Goal: Task Accomplishment & Management: Use online tool/utility

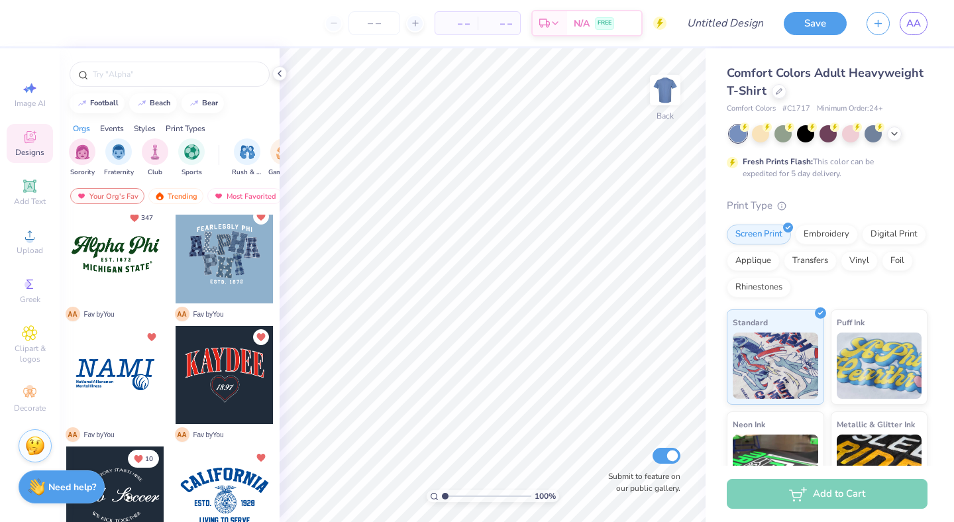
scroll to position [11, 0]
click at [234, 268] on div at bounding box center [225, 254] width 98 height 98
click at [218, 244] on div at bounding box center [225, 254] width 98 height 98
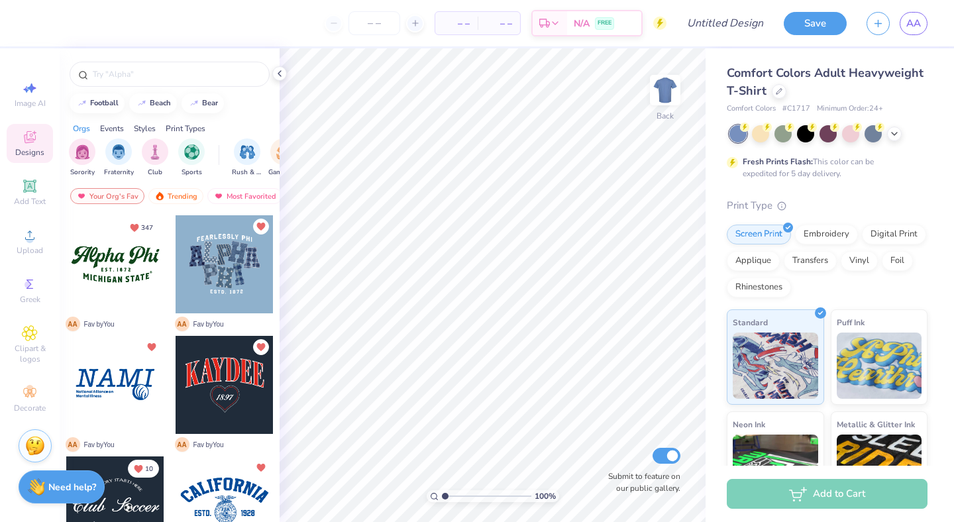
scroll to position [1, 0]
click at [230, 296] on div at bounding box center [225, 264] width 98 height 98
click at [219, 260] on div at bounding box center [225, 264] width 98 height 98
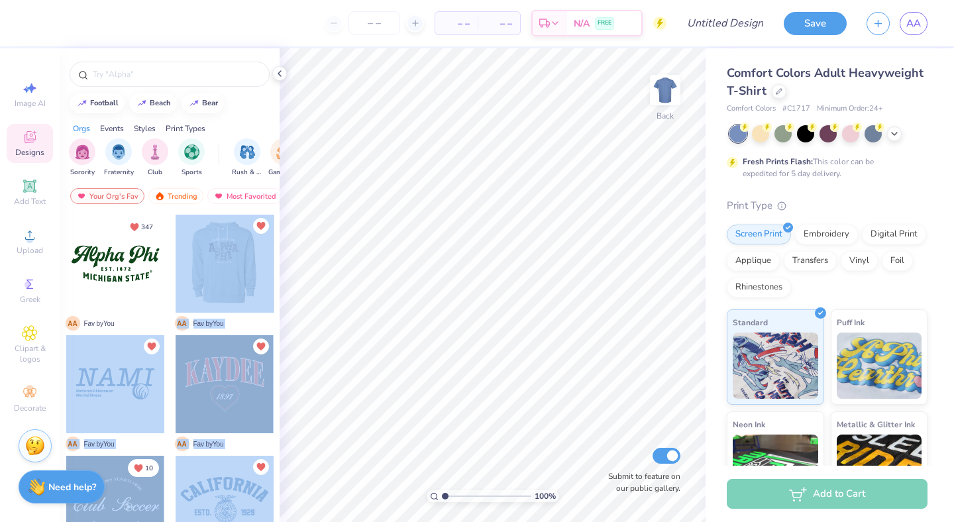
click at [476, 229] on div "– – Per Item – – Total Est. Delivery N/A FREE Design Title Save AA Image AI Des…" at bounding box center [477, 261] width 954 height 522
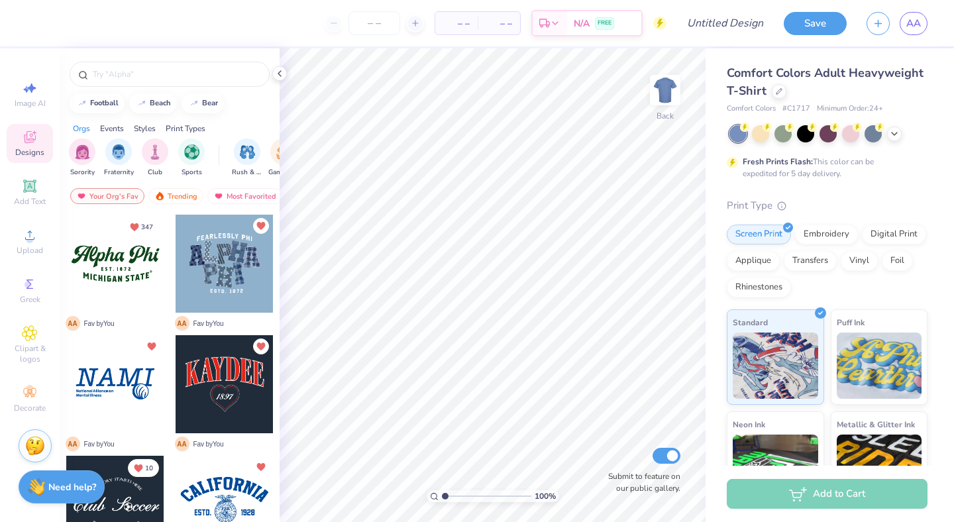
click at [215, 257] on div at bounding box center [225, 264] width 98 height 98
click at [233, 254] on div at bounding box center [225, 264] width 98 height 98
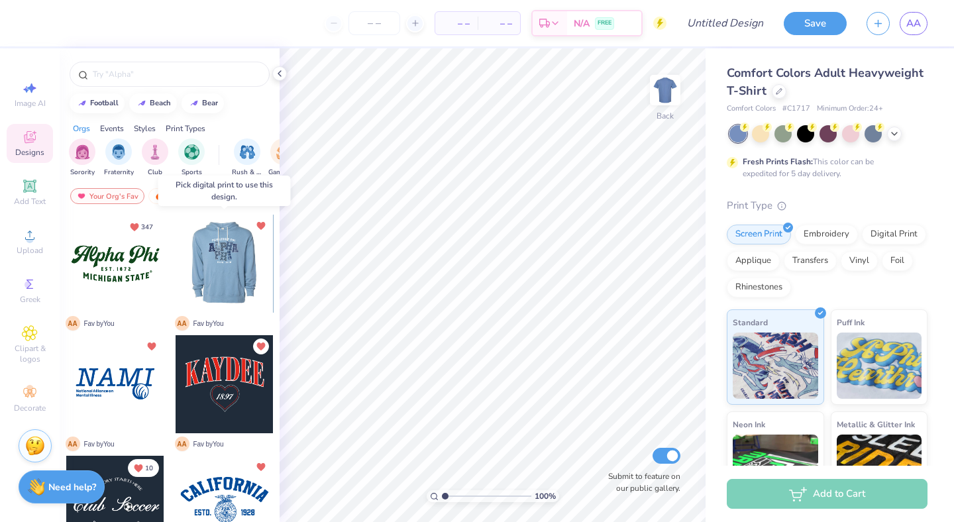
click at [176, 254] on div at bounding box center [127, 264] width 98 height 98
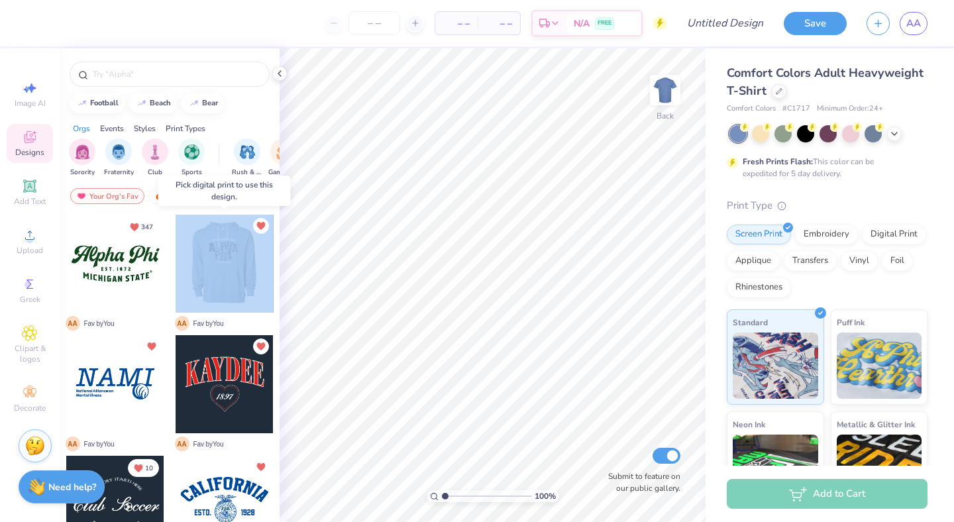
click at [233, 254] on div at bounding box center [224, 264] width 98 height 98
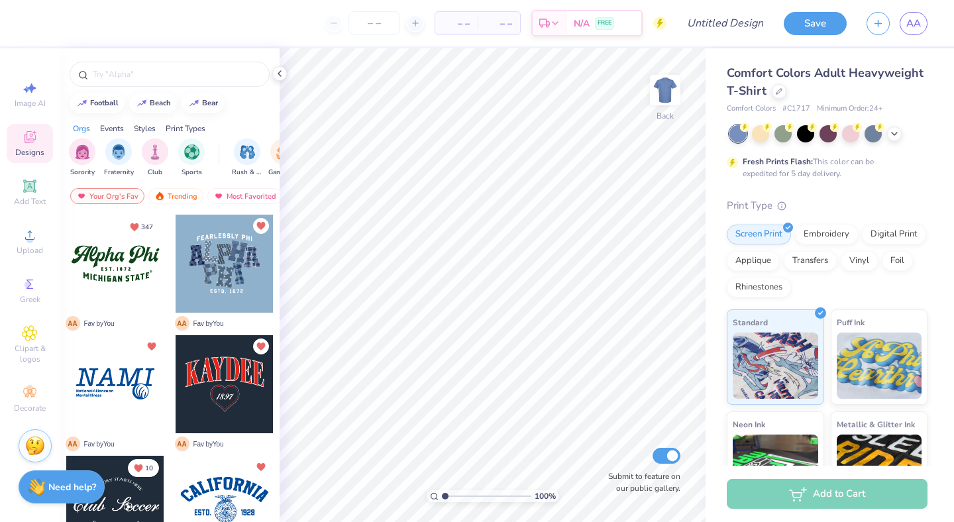
click at [115, 273] on div at bounding box center [115, 264] width 98 height 98
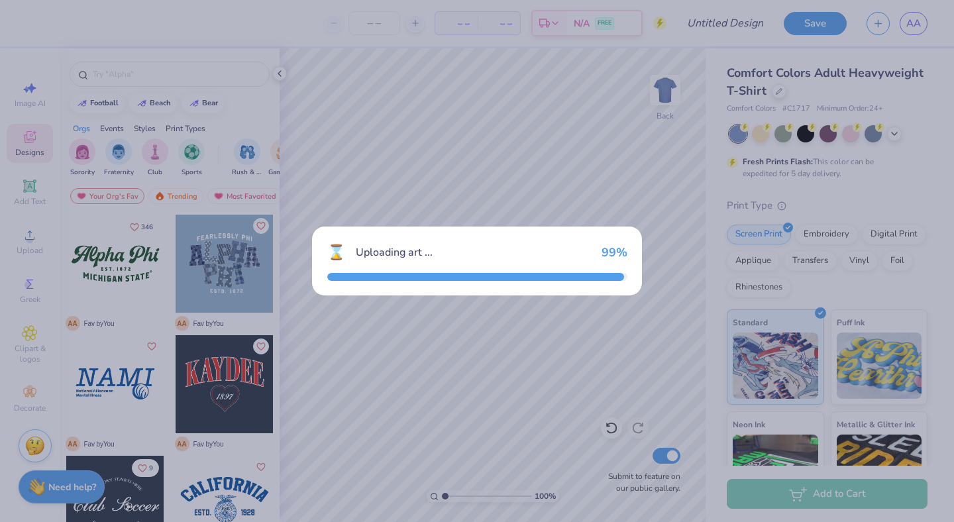
click at [606, 252] on div "99 %" at bounding box center [615, 252] width 26 height 15
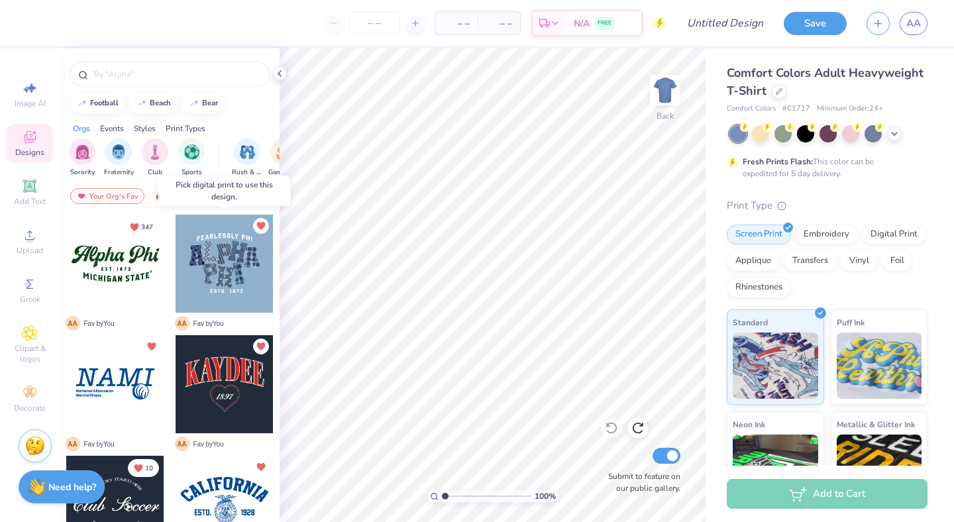
click at [240, 266] on div at bounding box center [225, 264] width 98 height 98
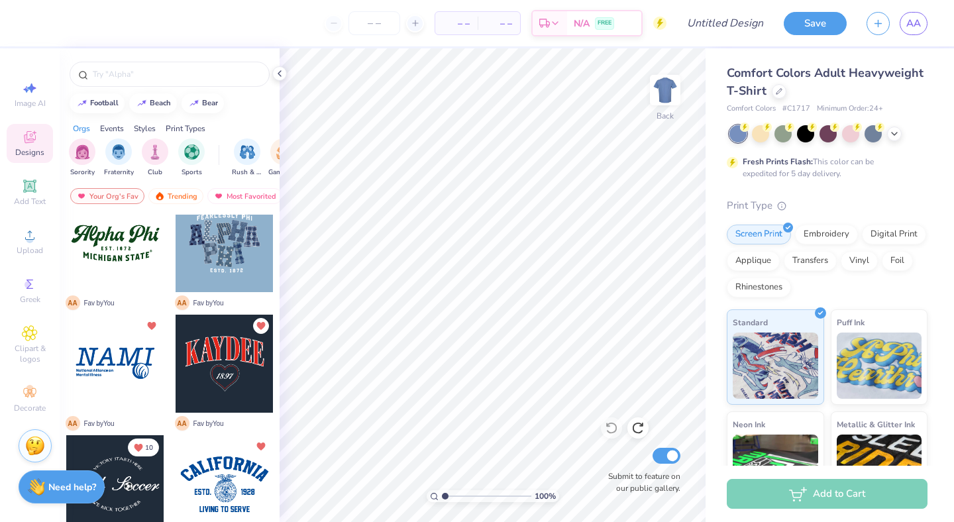
scroll to position [0, 0]
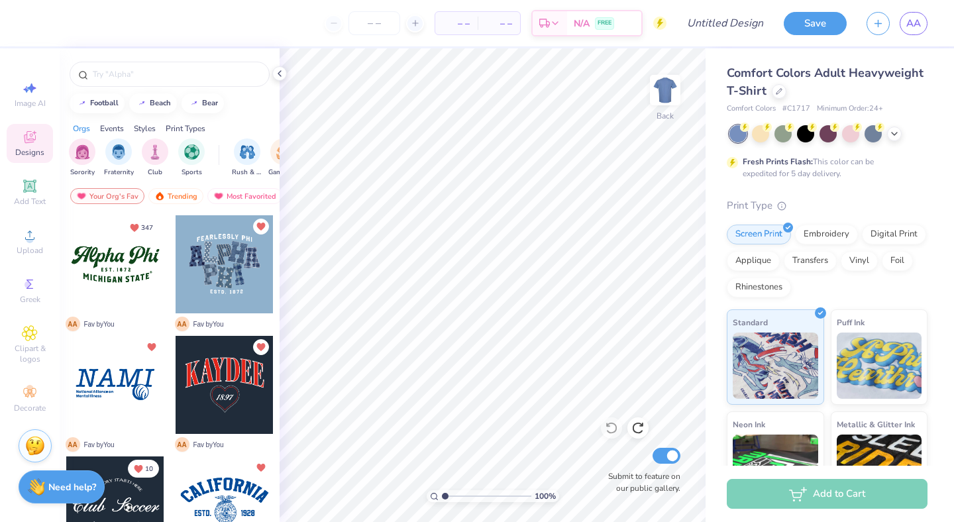
click at [209, 261] on div at bounding box center [225, 264] width 98 height 98
click at [147, 154] on div "filter for Club" at bounding box center [155, 150] width 27 height 27
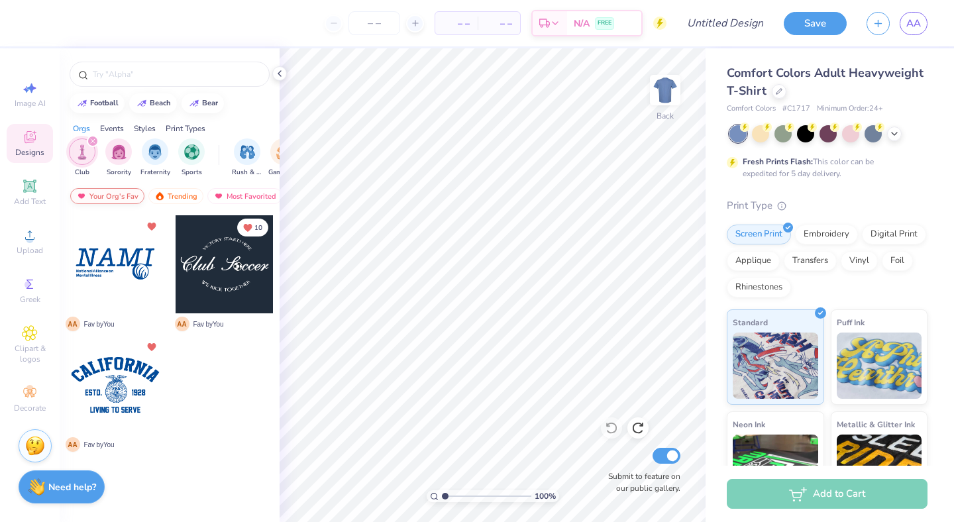
click at [104, 195] on div "Your Org's Fav" at bounding box center [107, 196] width 74 height 16
click at [178, 201] on div "Trending" at bounding box center [175, 196] width 55 height 16
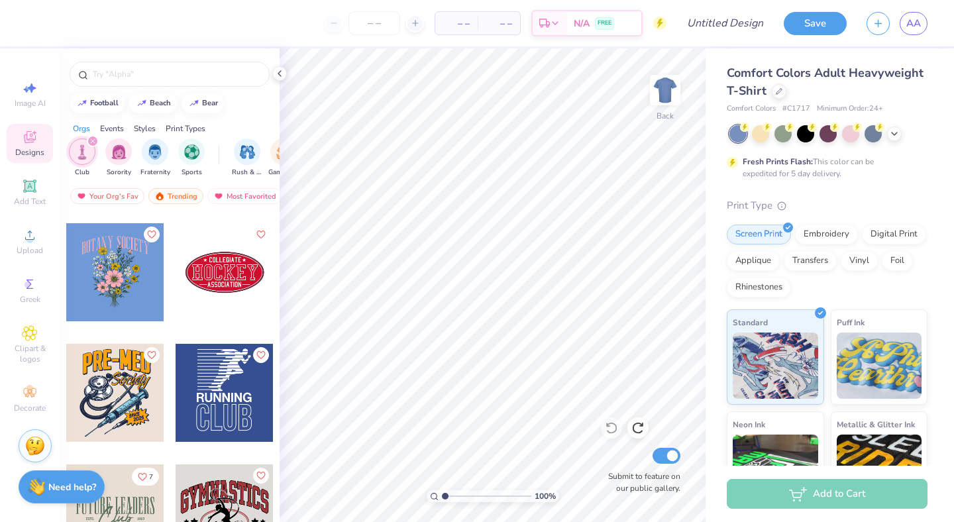
scroll to position [716, 0]
click at [93, 142] on icon "filter for Club" at bounding box center [93, 141] width 4 height 4
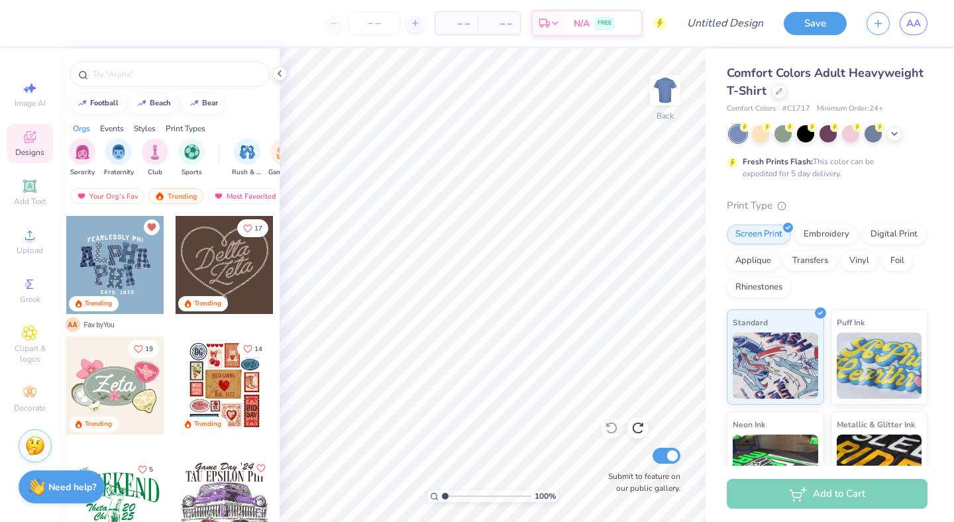
scroll to position [459, 0]
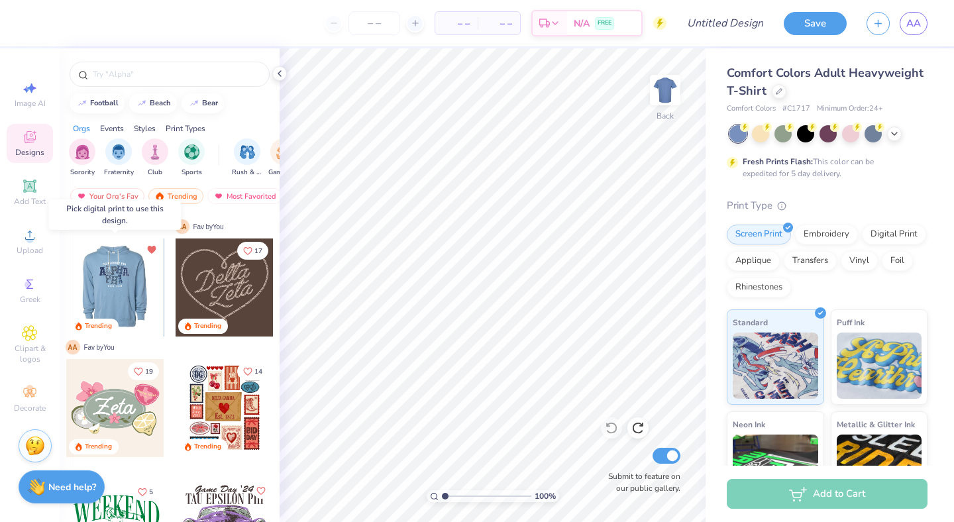
click at [127, 282] on div at bounding box center [115, 288] width 98 height 98
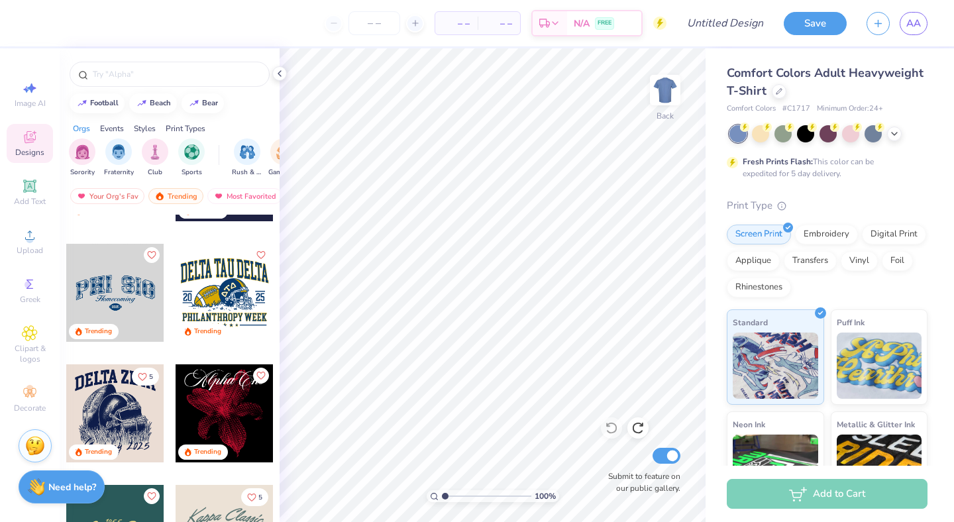
scroll to position [1300, 0]
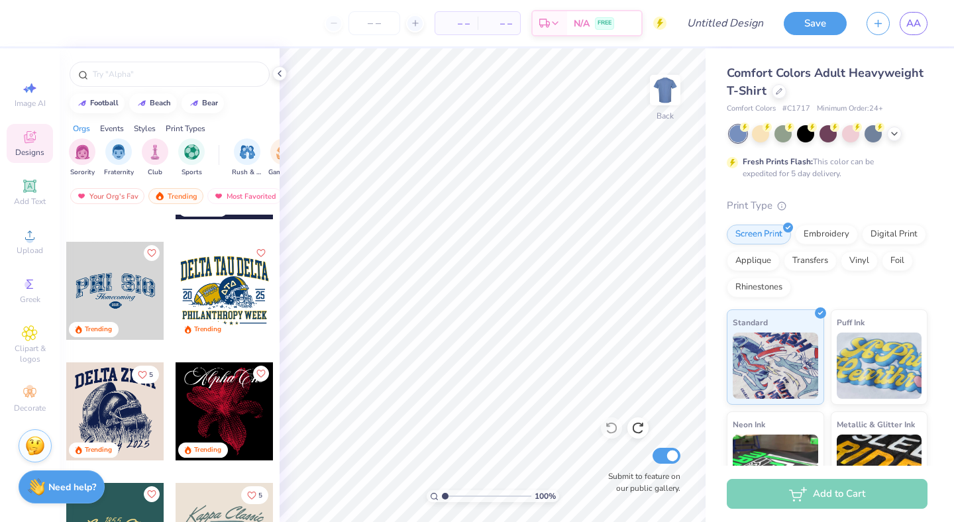
click at [119, 288] on div at bounding box center [115, 291] width 98 height 98
type input "8.60"
type input "3.88"
type input "3.37"
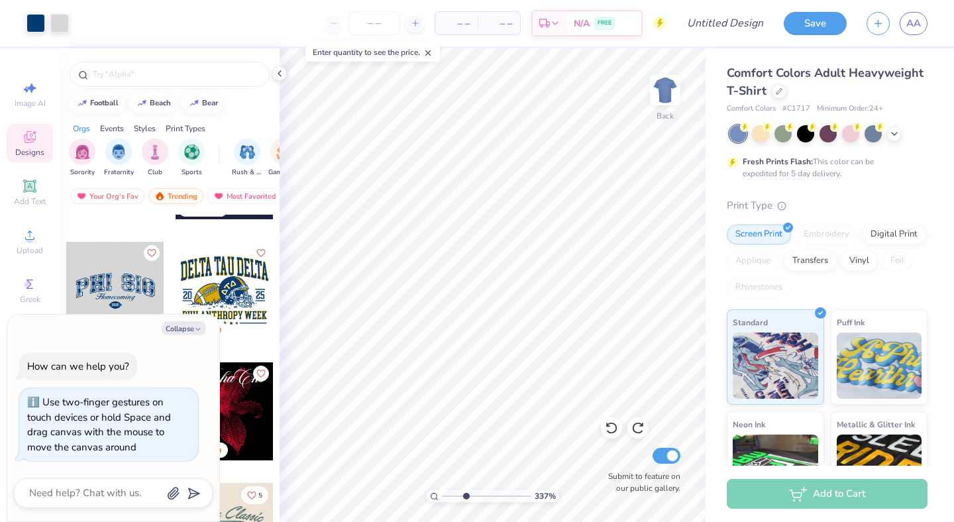
type textarea "x"
drag, startPoint x: 444, startPoint y: 494, endPoint x: 466, endPoint y: 495, distance: 21.9
click at [466, 495] on input "range" at bounding box center [486, 496] width 89 height 12
drag, startPoint x: 466, startPoint y: 497, endPoint x: 454, endPoint y: 494, distance: 12.2
type input "2.05"
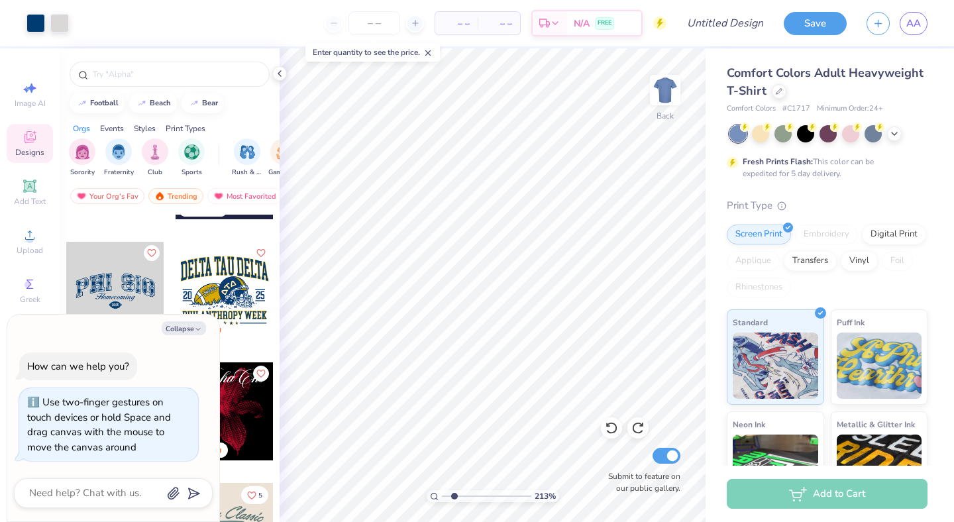
click at [454, 494] on input "range" at bounding box center [486, 496] width 89 height 12
type textarea "x"
type input "4.33"
type input "0.87"
type input "5.21"
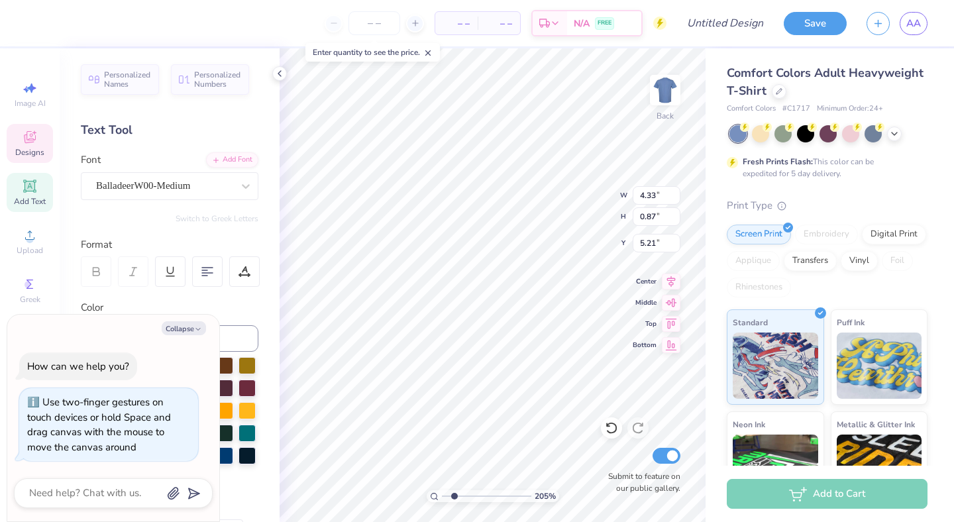
type textarea "x"
type textarea "Homecomig"
type textarea "x"
type input "8.60"
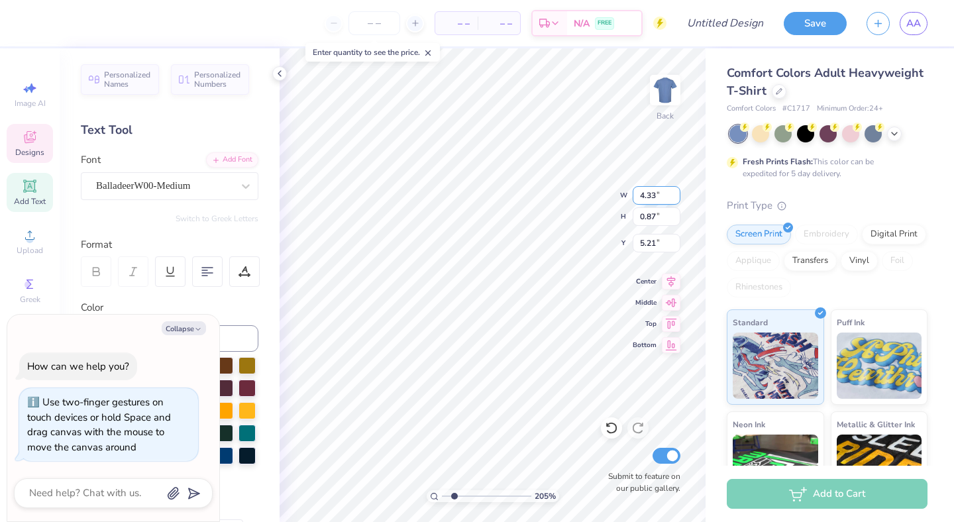
type input "3.08"
type input "3.00"
type textarea "x"
type input "3.00"
type textarea "x"
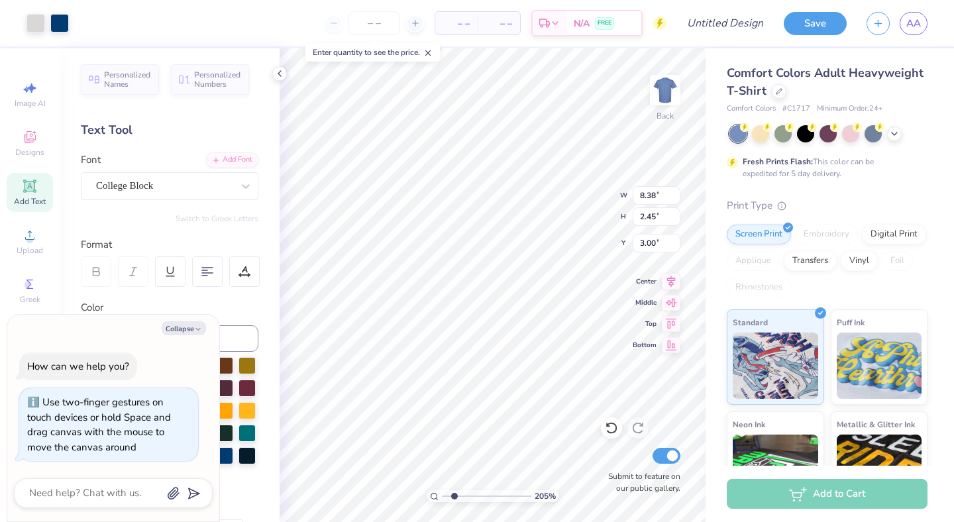
type input "3.18"
click at [195, 332] on icon "button" at bounding box center [198, 329] width 8 height 8
type textarea "x"
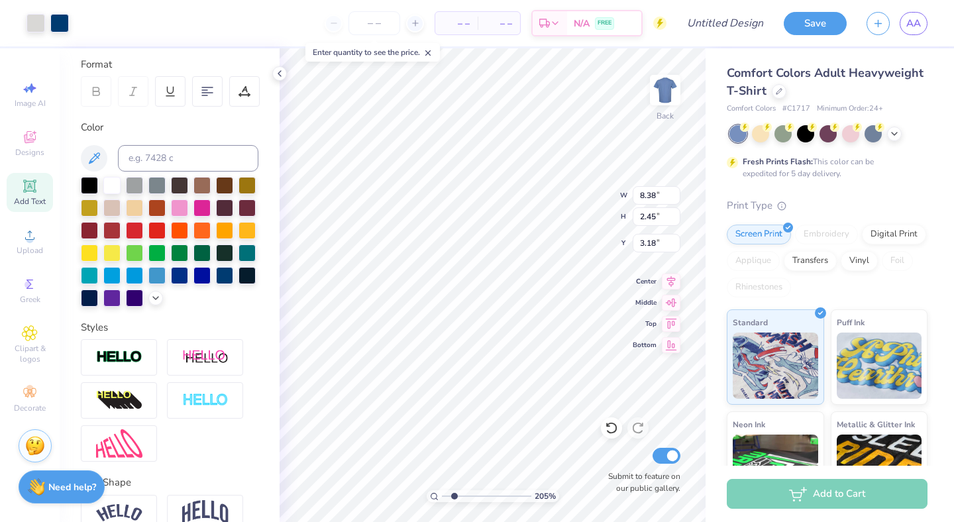
scroll to position [248, 0]
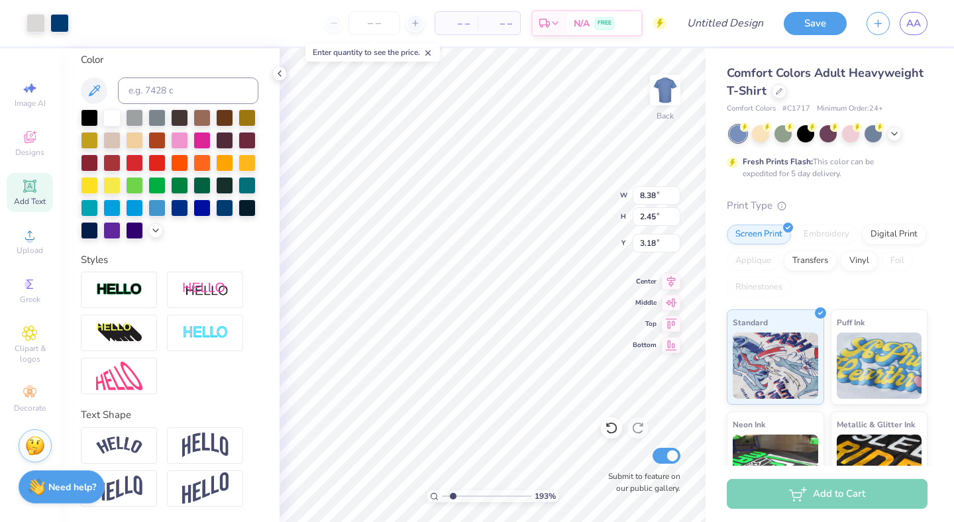
type input "1.93"
click at [453, 496] on input "range" at bounding box center [486, 496] width 89 height 12
click at [614, 429] on icon at bounding box center [611, 427] width 13 height 13
click at [637, 431] on icon at bounding box center [637, 427] width 13 height 13
type input "3.00"
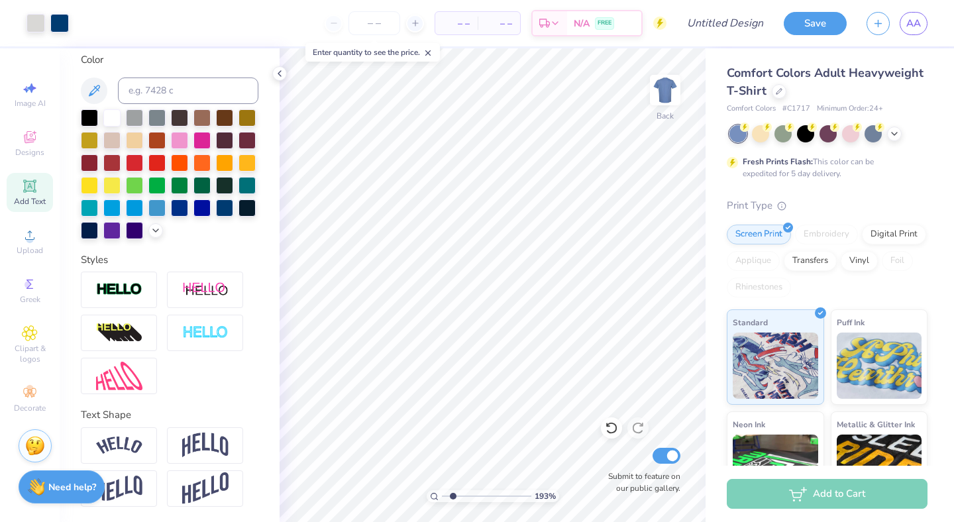
click at [432, 52] on icon at bounding box center [427, 52] width 9 height 9
click at [419, 23] on icon at bounding box center [415, 23] width 9 height 9
type input "12"
